Goal: Task Accomplishment & Management: Manage account settings

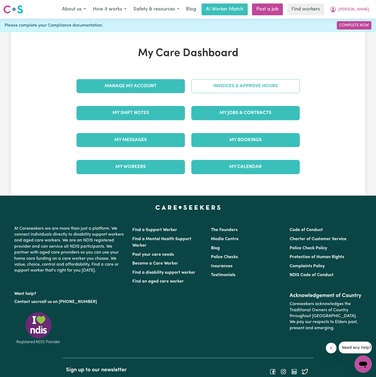
click at [254, 86] on link "Invoices & Approve Hours" at bounding box center [245, 86] width 108 height 14
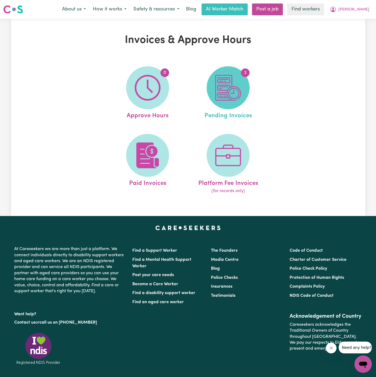
click at [230, 87] on img at bounding box center [228, 88] width 26 height 26
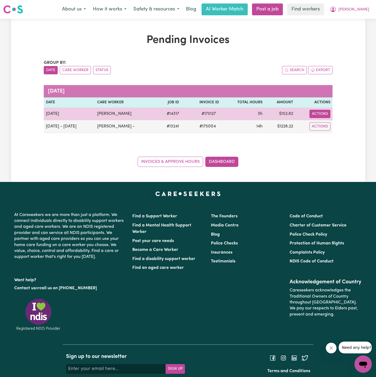
click at [321, 110] on button "Actions" at bounding box center [319, 114] width 21 height 8
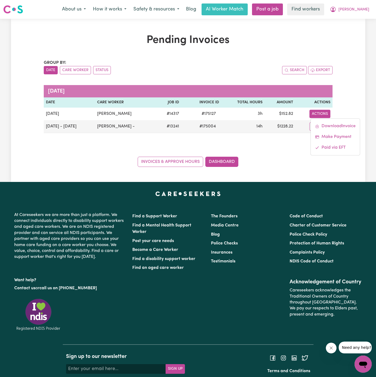
click at [347, 80] on div "Pending Invoices Group by: Date Care Worker Status Search Export [DATE] Date Ca…" at bounding box center [188, 100] width 354 height 133
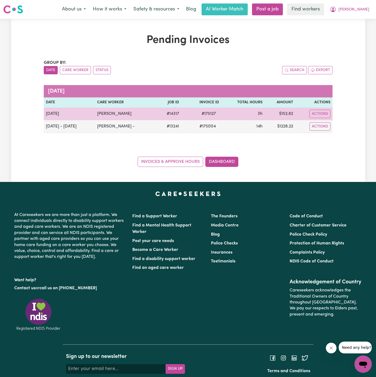
click at [206, 114] on span "# 175127" at bounding box center [208, 114] width 21 height 6
copy span "# 175127"
click at [321, 110] on button "Actions" at bounding box center [319, 114] width 21 height 8
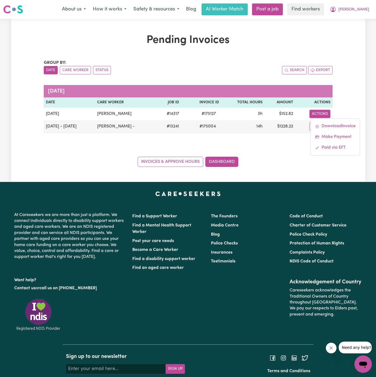
click at [284, 154] on div "Invoices & Approve Hours Dashboard" at bounding box center [188, 158] width 289 height 17
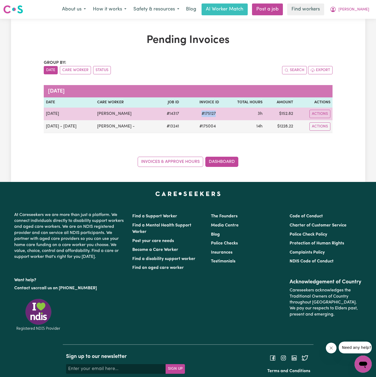
drag, startPoint x: 194, startPoint y: 112, endPoint x: 214, endPoint y: 111, distance: 19.9
click at [214, 111] on span "# 175127" at bounding box center [208, 114] width 21 height 6
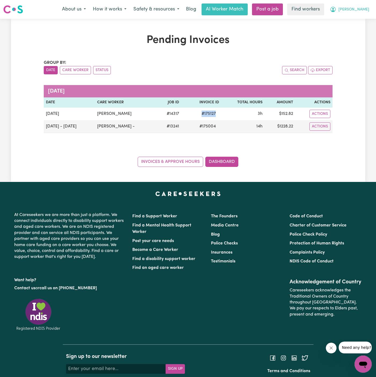
click at [365, 10] on span "[PERSON_NAME]" at bounding box center [353, 10] width 31 height 6
click at [358, 31] on link "Logout" at bounding box center [351, 31] width 42 height 10
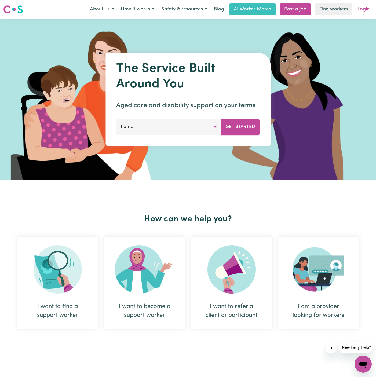
click at [366, 10] on link "Login" at bounding box center [363, 9] width 19 height 12
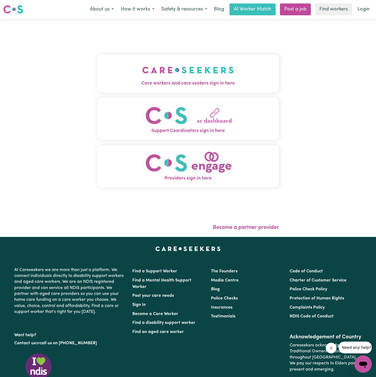
click at [179, 99] on button "Support Coordinators sign in here" at bounding box center [188, 119] width 182 height 42
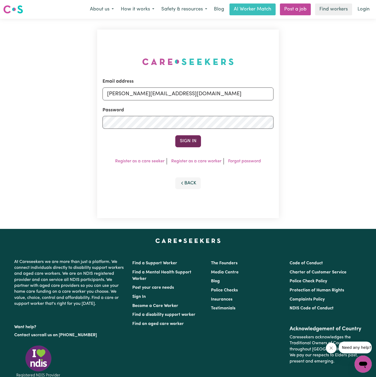
click at [186, 136] on button "Sign In" at bounding box center [188, 141] width 26 height 12
